Goal: Information Seeking & Learning: Learn about a topic

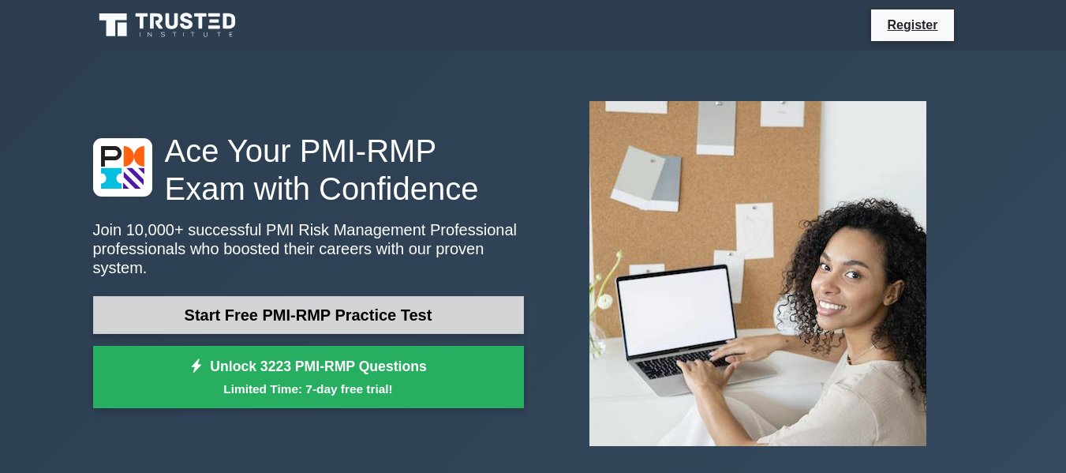
click at [363, 300] on link "Start Free PMI-RMP Practice Test" at bounding box center [308, 315] width 431 height 38
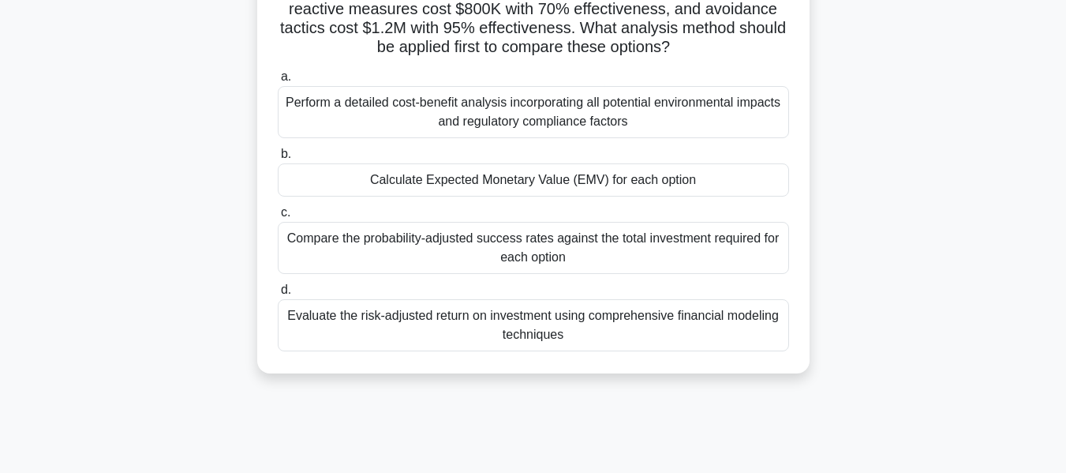
scroll to position [158, 0]
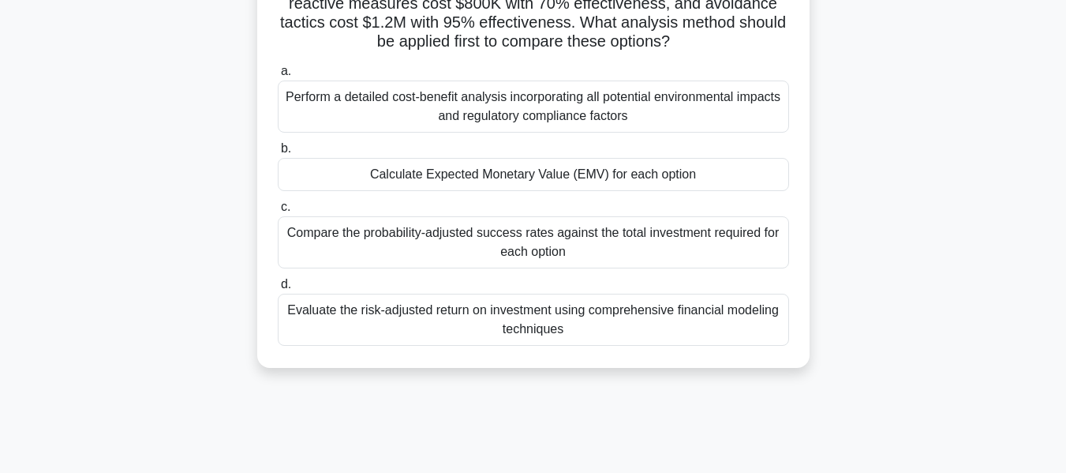
click at [483, 118] on div "Perform a detailed cost-benefit analysis incorporating all potential environmen…" at bounding box center [533, 107] width 511 height 52
click at [278, 77] on input "a. Perform a detailed cost-benefit analysis incorporating all potential environ…" at bounding box center [278, 71] width 0 height 10
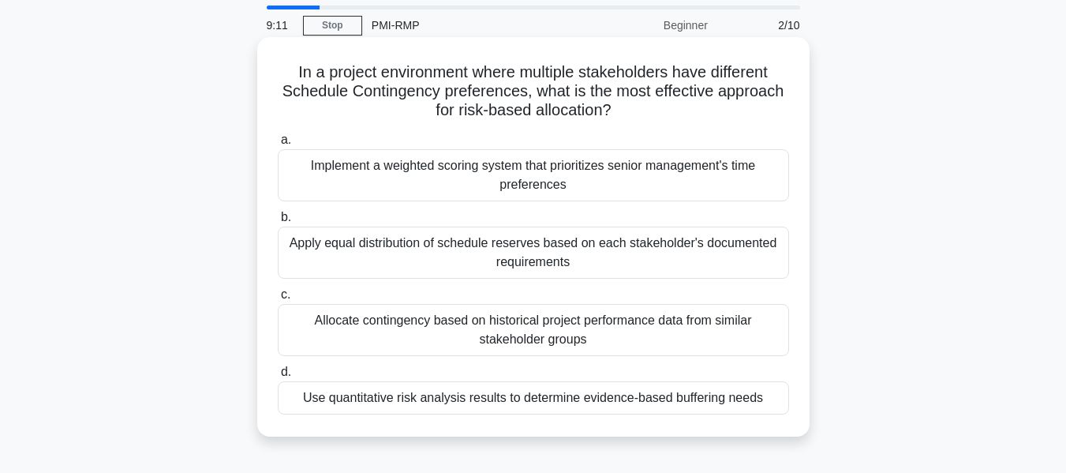
scroll to position [79, 0]
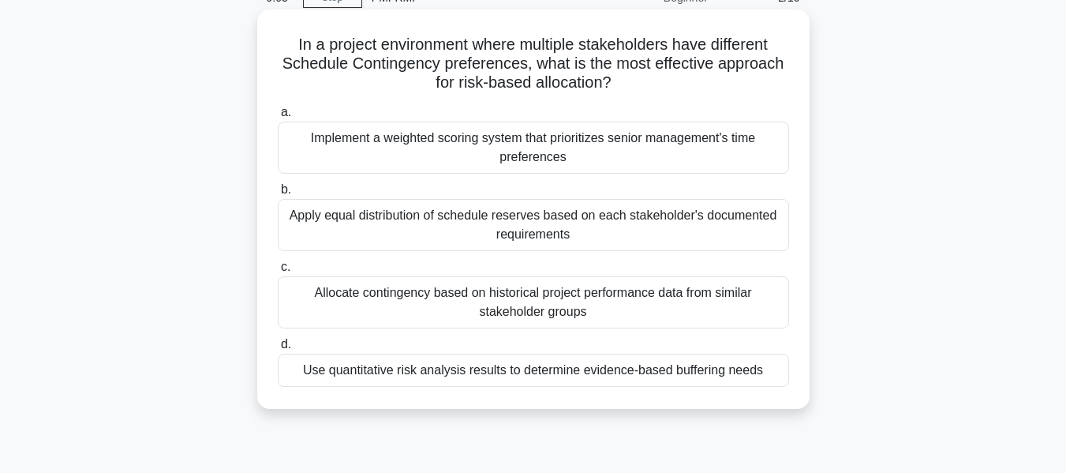
click at [541, 305] on div "Allocate contingency based on historical project performance data from similar …" at bounding box center [533, 302] width 511 height 52
click at [278, 272] on input "c. Allocate contingency based on historical project performance data from simil…" at bounding box center [278, 267] width 0 height 10
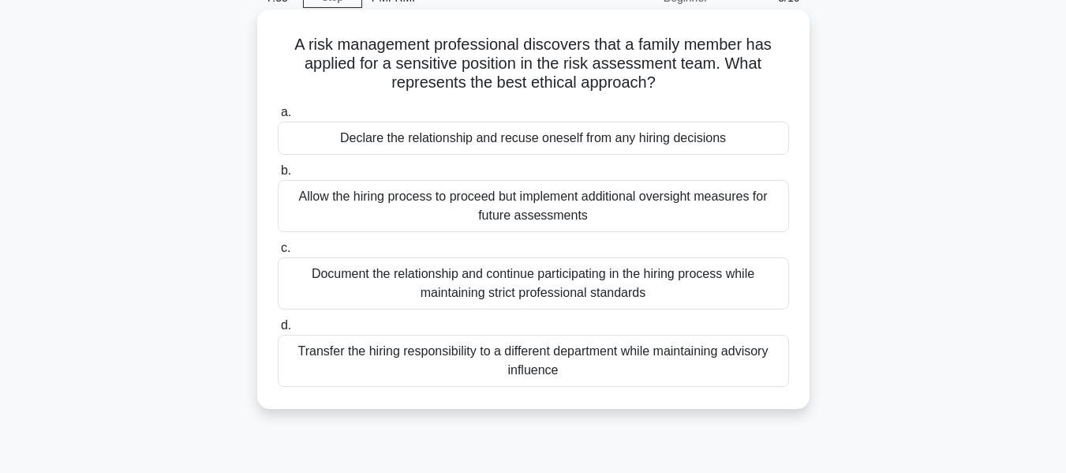
click at [549, 351] on div "Transfer the hiring responsibility to a different department while maintaining …" at bounding box center [533, 361] width 511 height 52
click at [278, 331] on input "d. Transfer the hiring responsibility to a different department while maintaini…" at bounding box center [278, 325] width 0 height 10
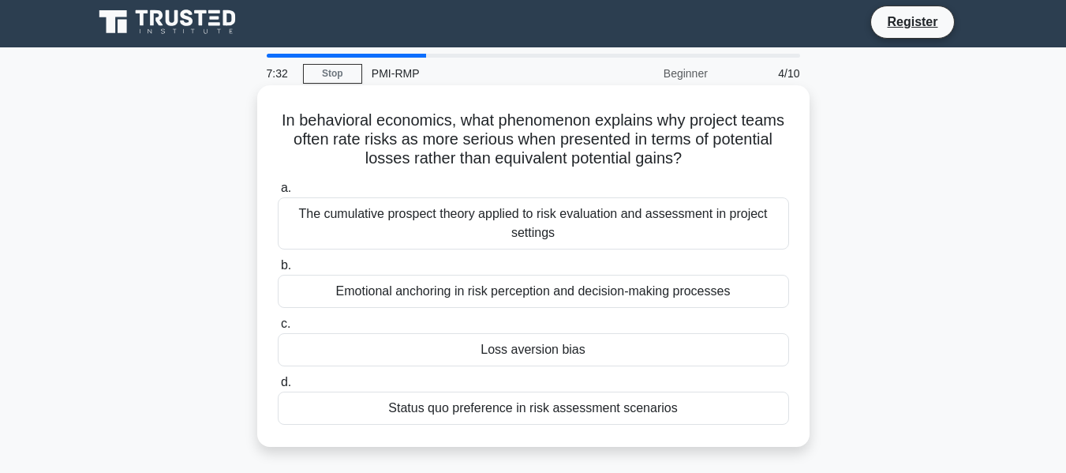
scroll to position [0, 0]
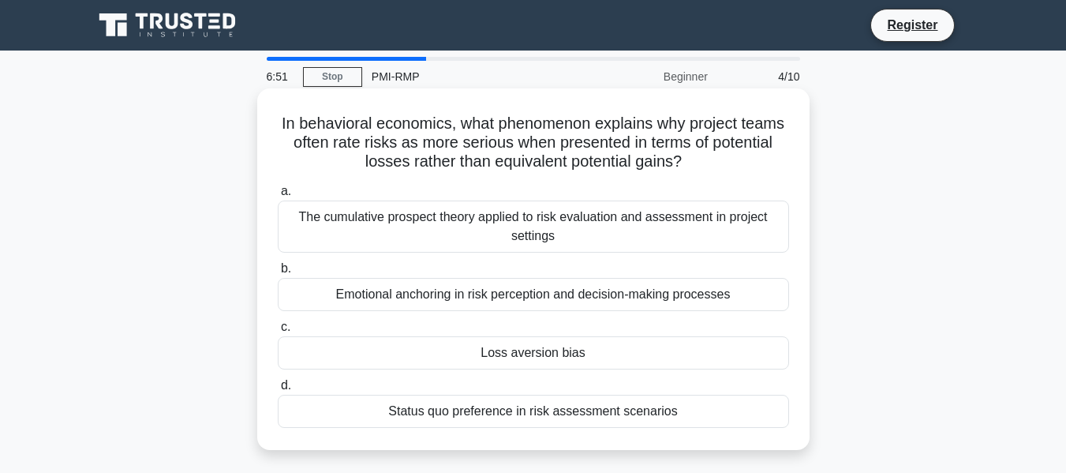
click at [538, 227] on div "The cumulative prospect theory applied to risk evaluation and assessment in pro…" at bounding box center [533, 226] width 511 height 52
click at [378, 223] on div "The cumulative prospect theory applied to risk evaluation and assessment in pro…" at bounding box center [533, 226] width 511 height 52
click at [278, 197] on input "a. The cumulative prospect theory applied to risk evaluation and assessment in …" at bounding box center [278, 191] width 0 height 10
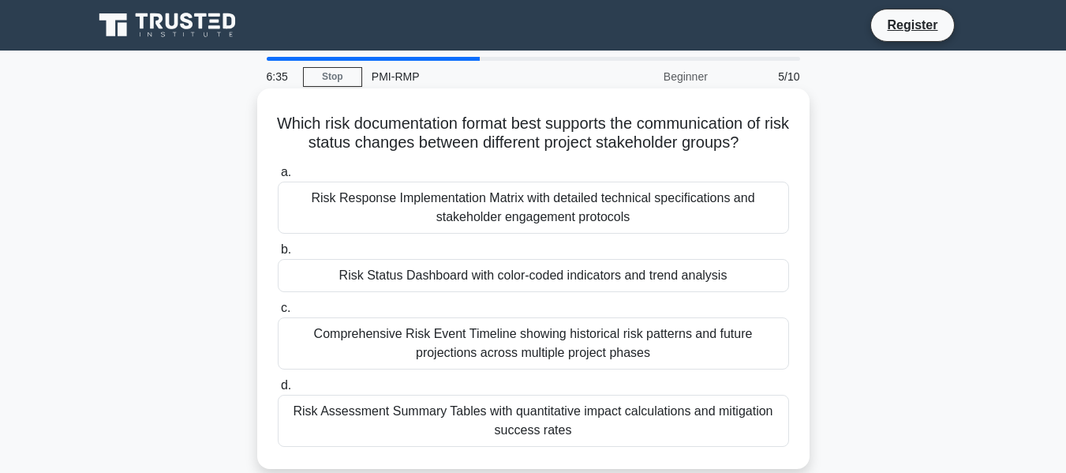
click at [391, 204] on div "Risk Response Implementation Matrix with detailed technical specifications and …" at bounding box center [533, 208] width 511 height 52
click at [278, 178] on input "a. Risk Response Implementation Matrix with detailed technical specifications a…" at bounding box center [278, 172] width 0 height 10
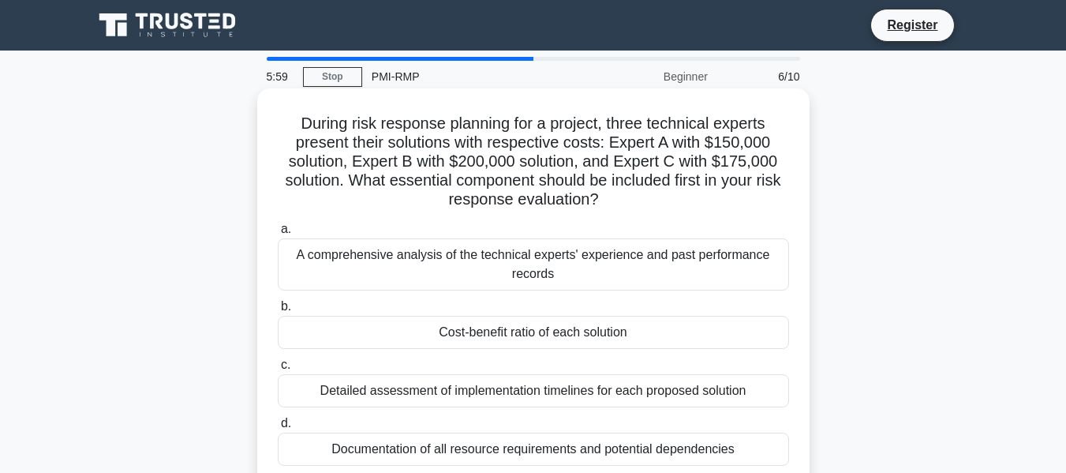
click at [550, 342] on div "Cost-benefit ratio of each solution" at bounding box center [533, 332] width 511 height 33
click at [278, 312] on input "b. Cost-benefit ratio of each solution" at bounding box center [278, 307] width 0 height 10
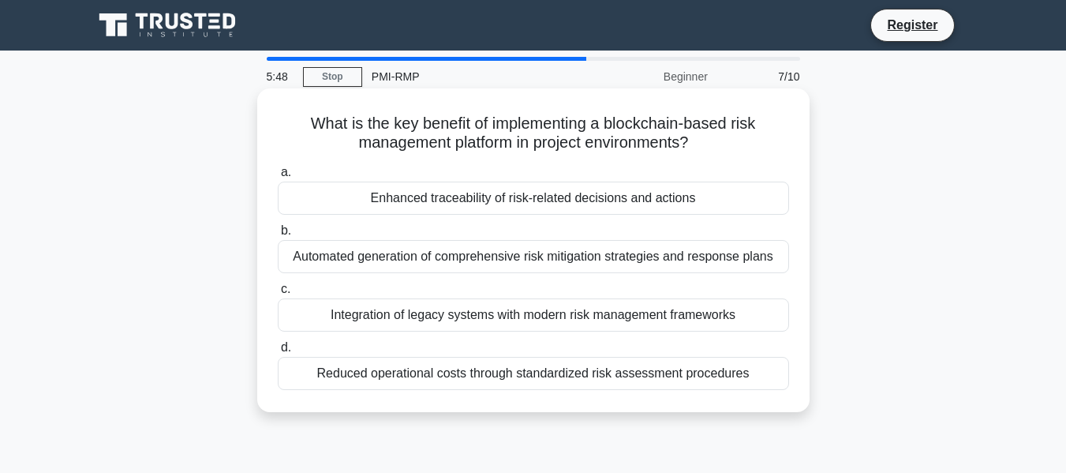
click at [534, 204] on div "Enhanced traceability of risk-related decisions and actions" at bounding box center [533, 198] width 511 height 33
click at [278, 178] on input "a. Enhanced traceability of risk-related decisions and actions" at bounding box center [278, 172] width 0 height 10
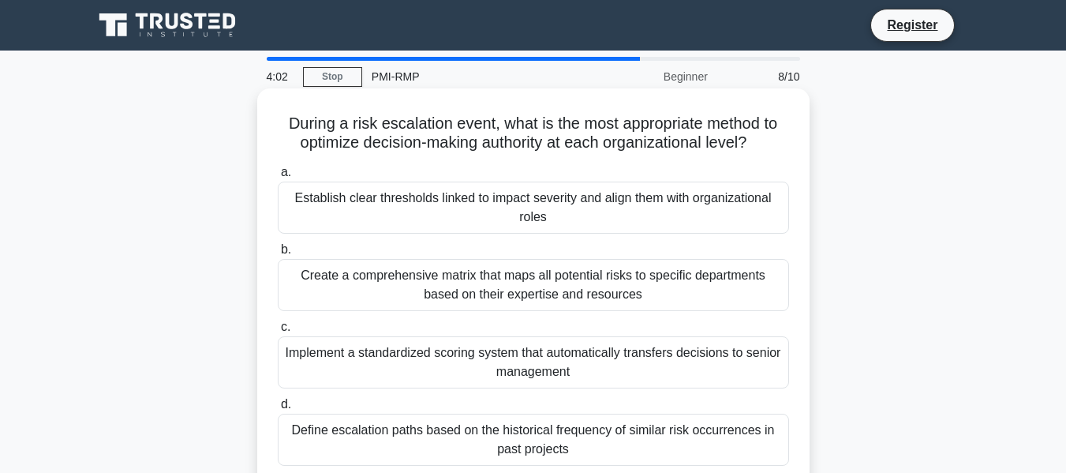
scroll to position [158, 0]
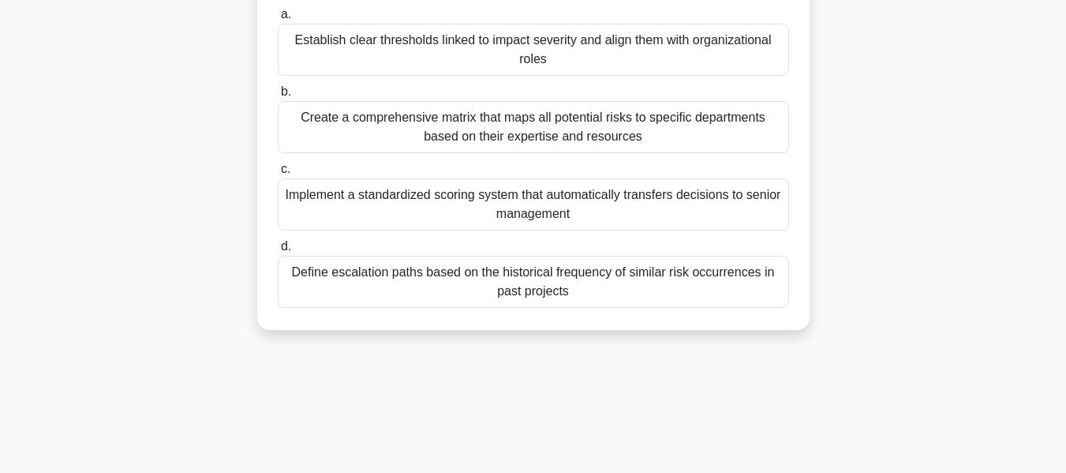
click at [502, 301] on div "Define escalation paths based on the historical frequency of similar risk occur…" at bounding box center [533, 282] width 511 height 52
click at [278, 252] on input "d. Define escalation paths based on the historical frequency of similar risk oc…" at bounding box center [278, 247] width 0 height 10
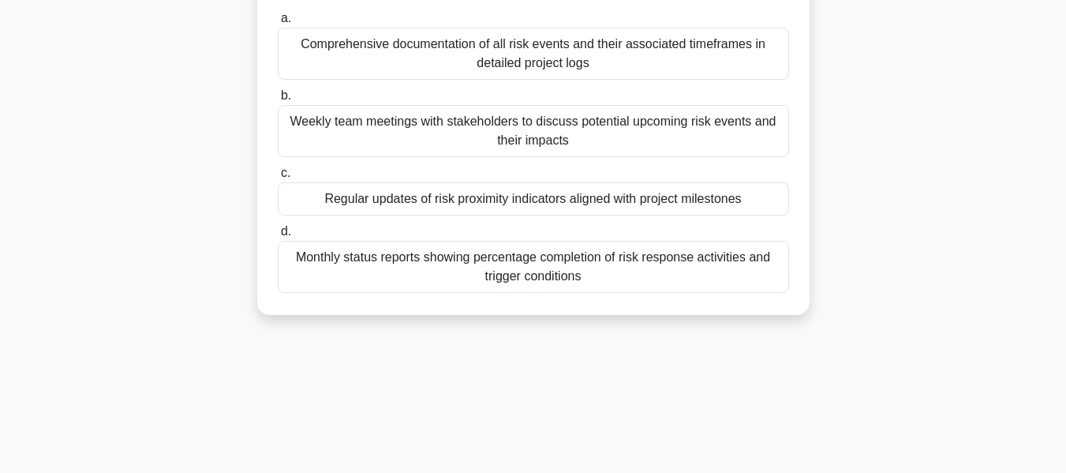
scroll to position [0, 0]
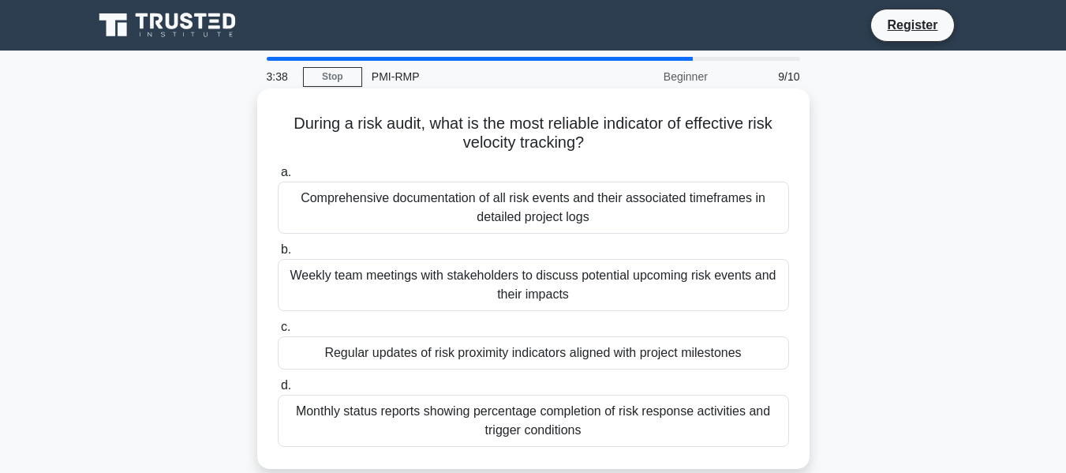
click at [494, 360] on div "Regular updates of risk proximity indicators aligned with project milestones" at bounding box center [533, 352] width 511 height 33
click at [278, 332] on input "c. Regular updates of risk proximity indicators aligned with project milestones" at bounding box center [278, 327] width 0 height 10
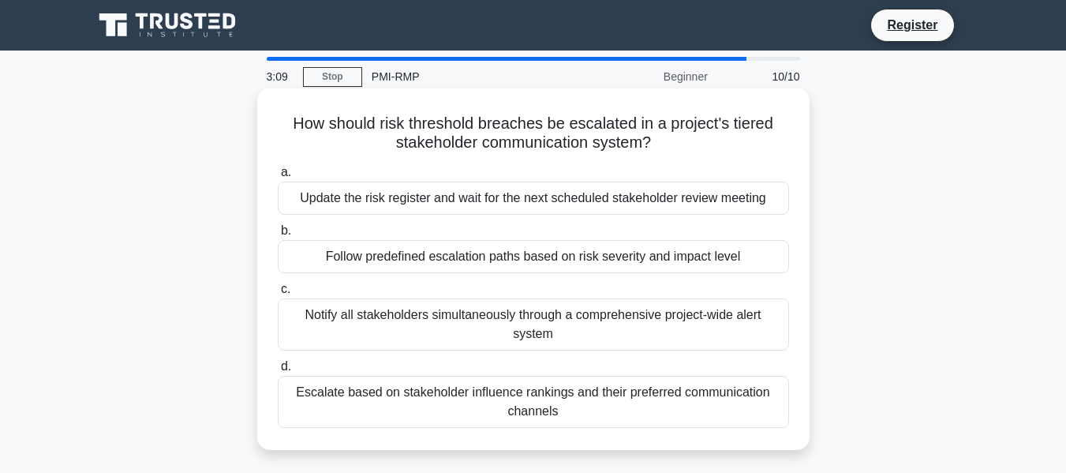
click at [474, 258] on div "Follow predefined escalation paths based on risk severity and impact level" at bounding box center [533, 256] width 511 height 33
click at [278, 236] on input "b. Follow predefined escalation paths based on risk severity and impact level" at bounding box center [278, 231] width 0 height 10
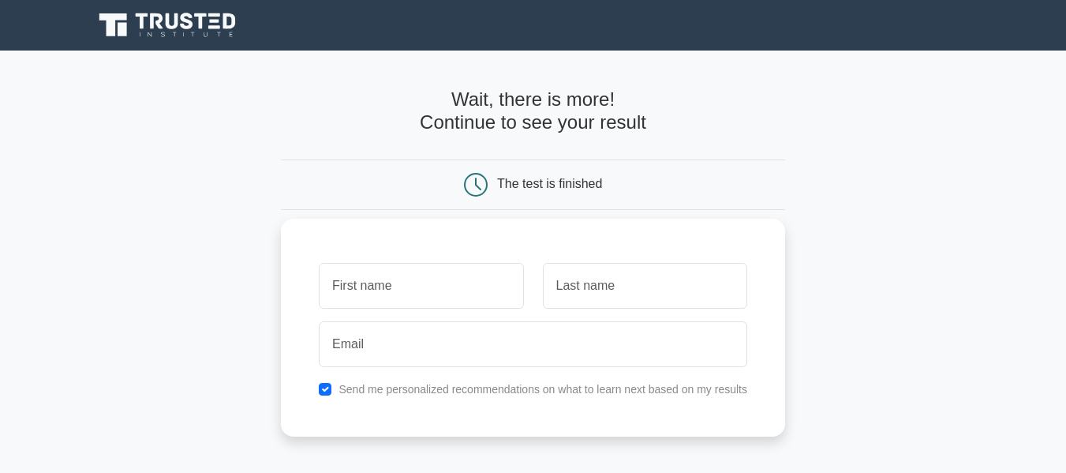
click at [447, 280] on input "text" at bounding box center [421, 286] width 204 height 46
type input "juliet"
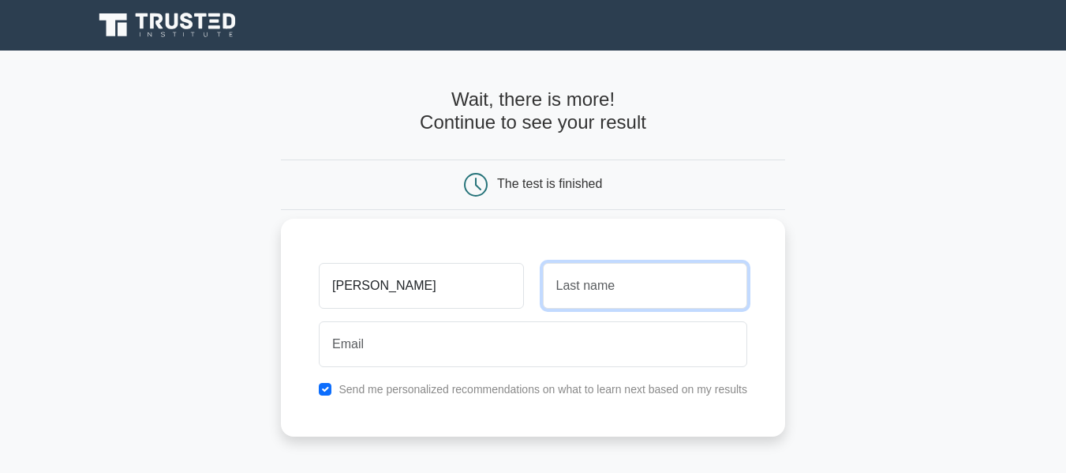
click at [569, 271] on input "text" at bounding box center [645, 286] width 204 height 46
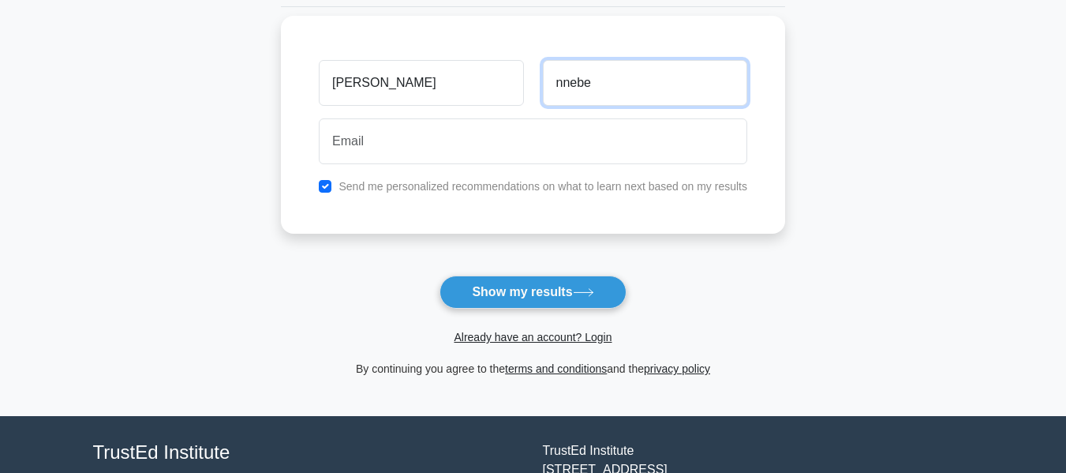
scroll to position [158, 0]
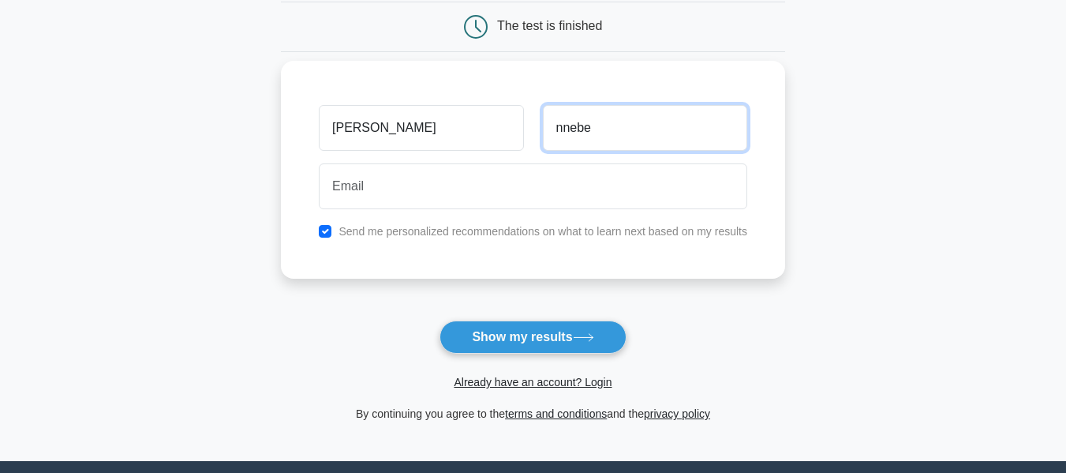
type input "nnebe"
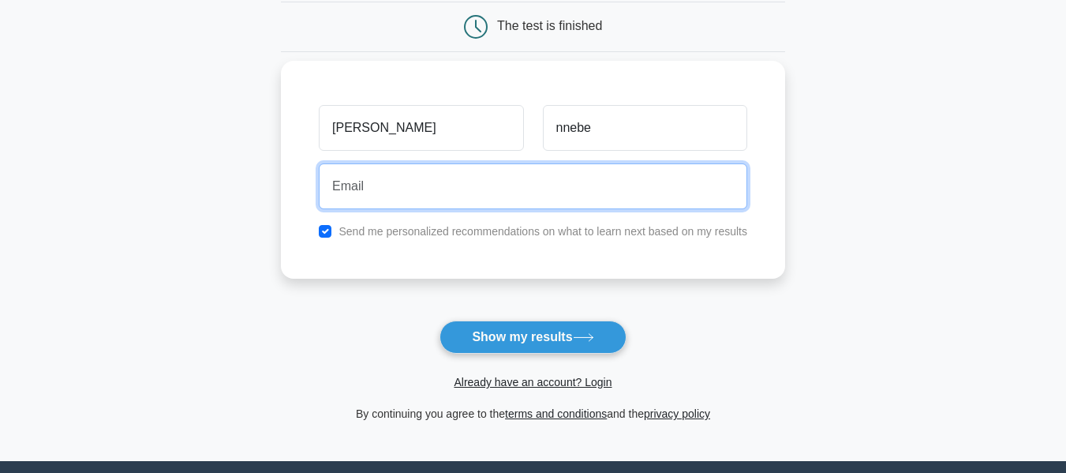
click at [423, 189] on input "email" at bounding box center [533, 186] width 429 height 46
type input "Julietchekwube35@gmail.com"
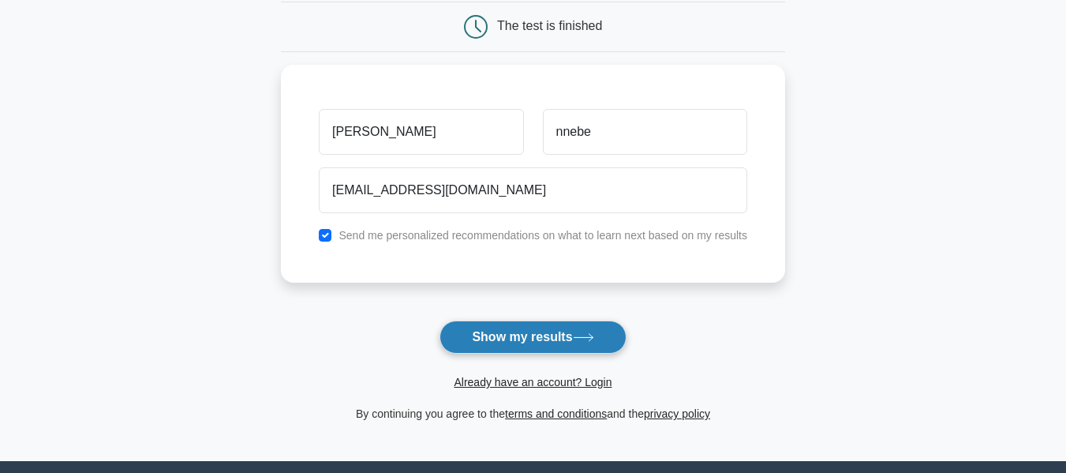
click at [517, 335] on button "Show my results" at bounding box center [533, 336] width 186 height 33
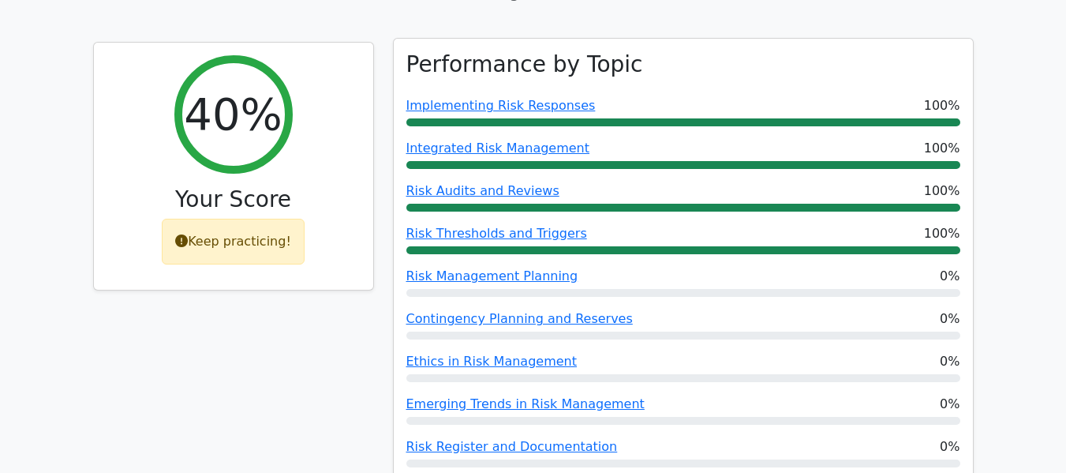
scroll to position [631, 0]
click at [499, 99] on link "Implementing Risk Responses" at bounding box center [500, 106] width 189 height 15
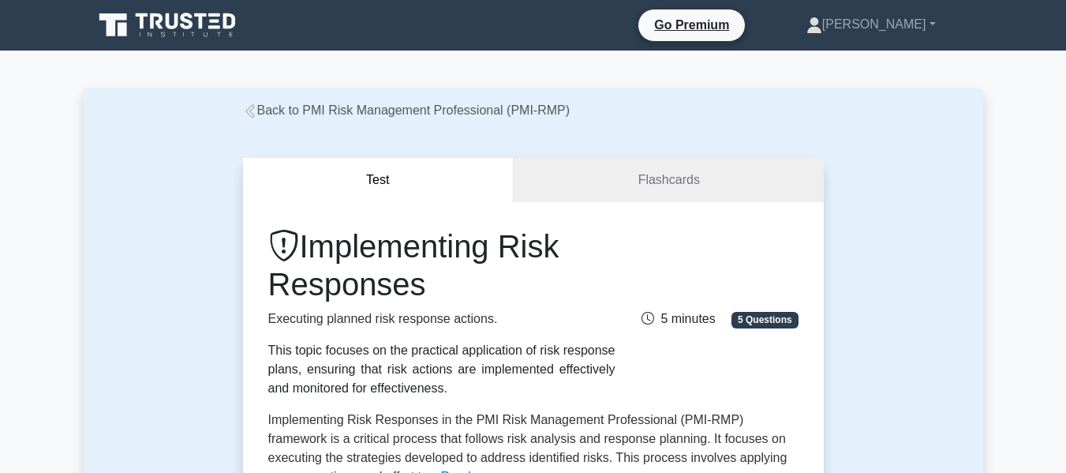
click at [250, 103] on link "Back to PMI Risk Management Professional (PMI-RMP)" at bounding box center [407, 109] width 328 height 13
